Goal: Navigation & Orientation: Find specific page/section

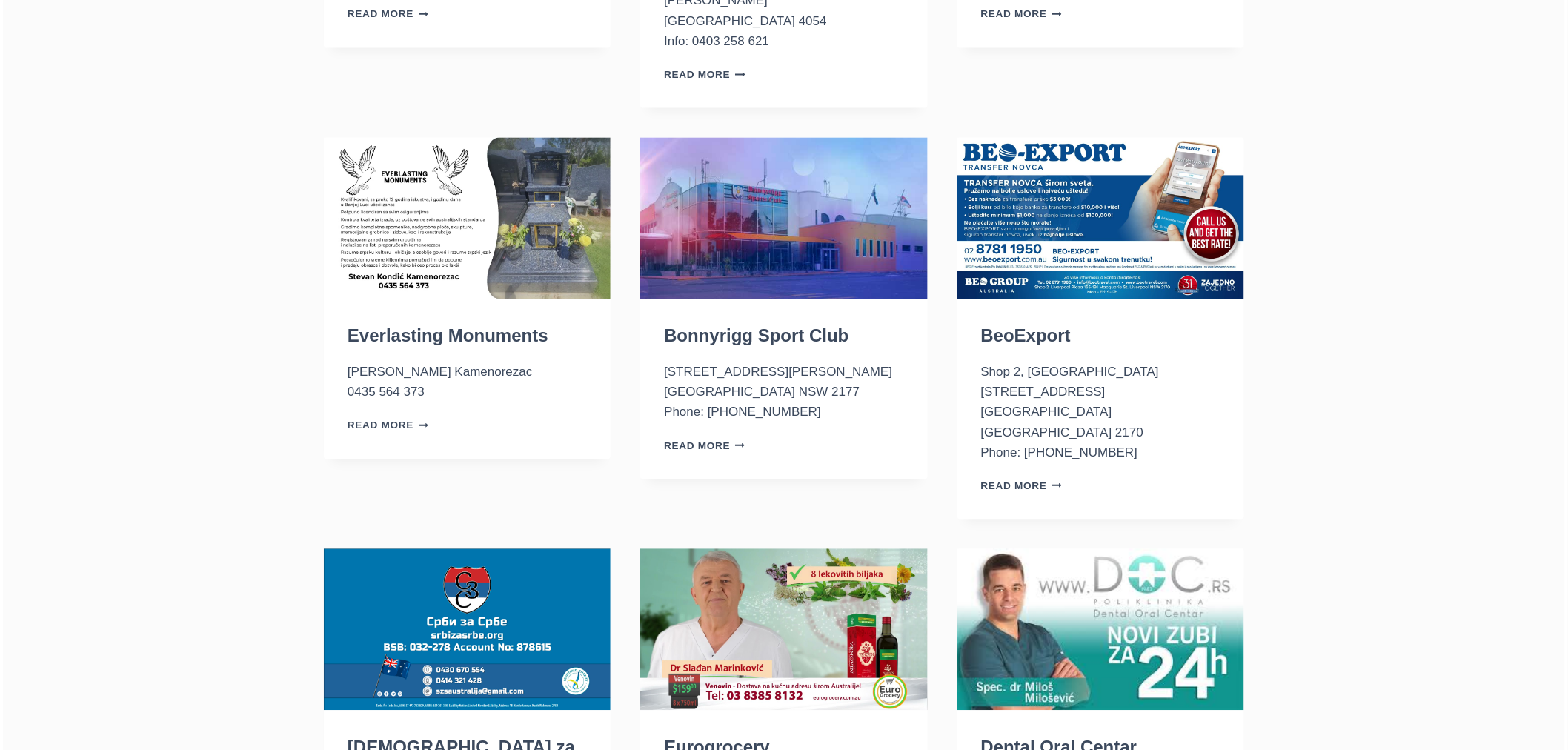
scroll to position [1317, 0]
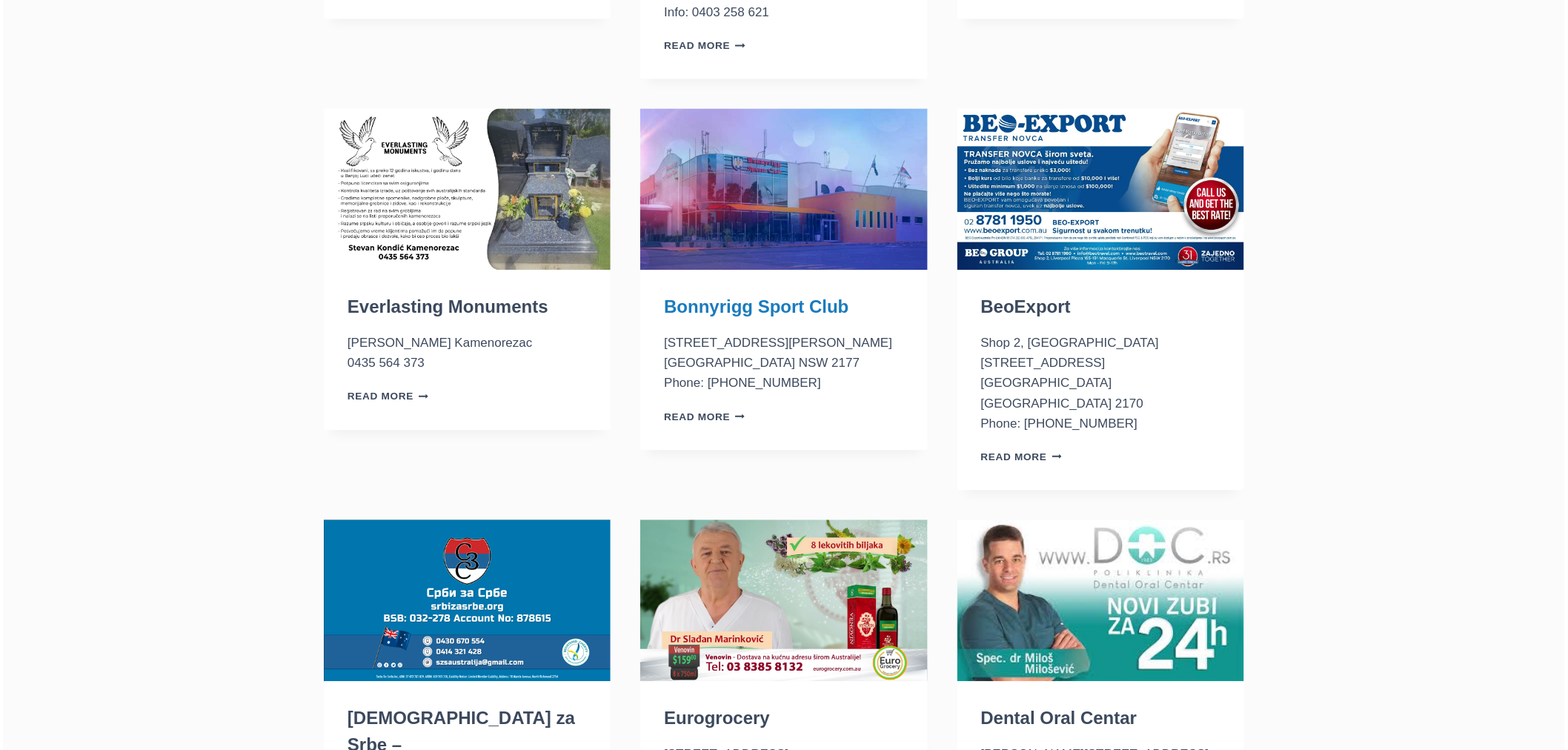
click at [766, 296] on link "Bonnyrigg Sport Club" at bounding box center [756, 306] width 184 height 20
